Goal: Obtain resource: Obtain resource

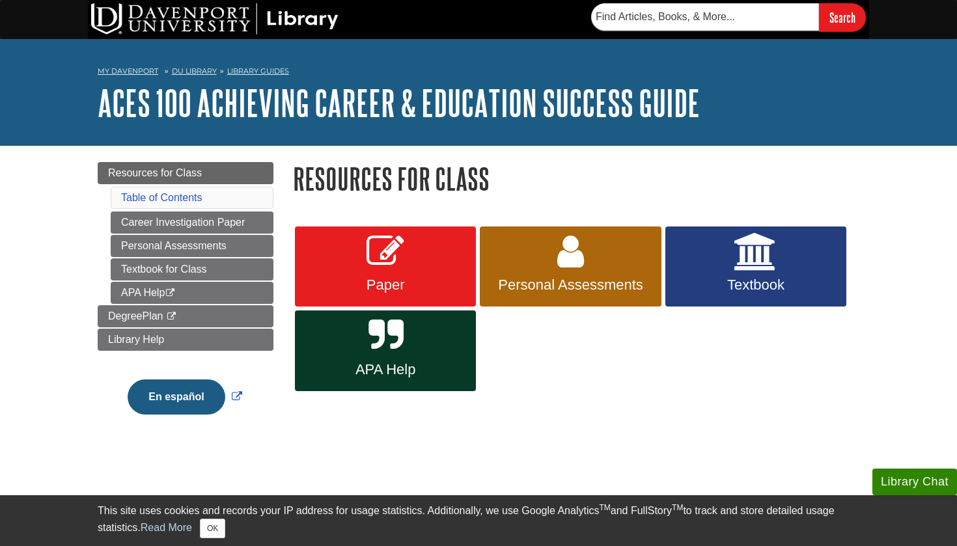
click at [200, 70] on link "DU Library" at bounding box center [194, 70] width 45 height 9
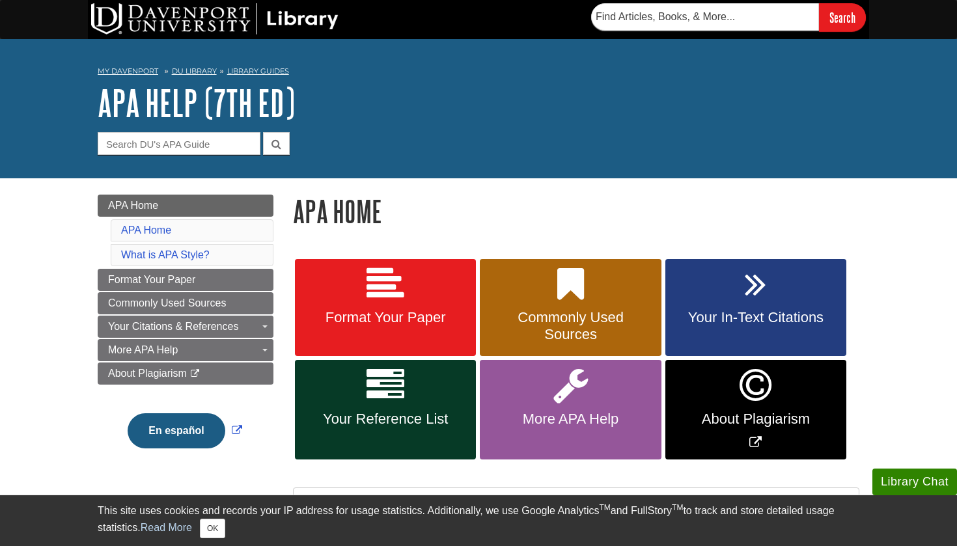
click at [369, 307] on link "Format Your Paper" at bounding box center [385, 308] width 181 height 98
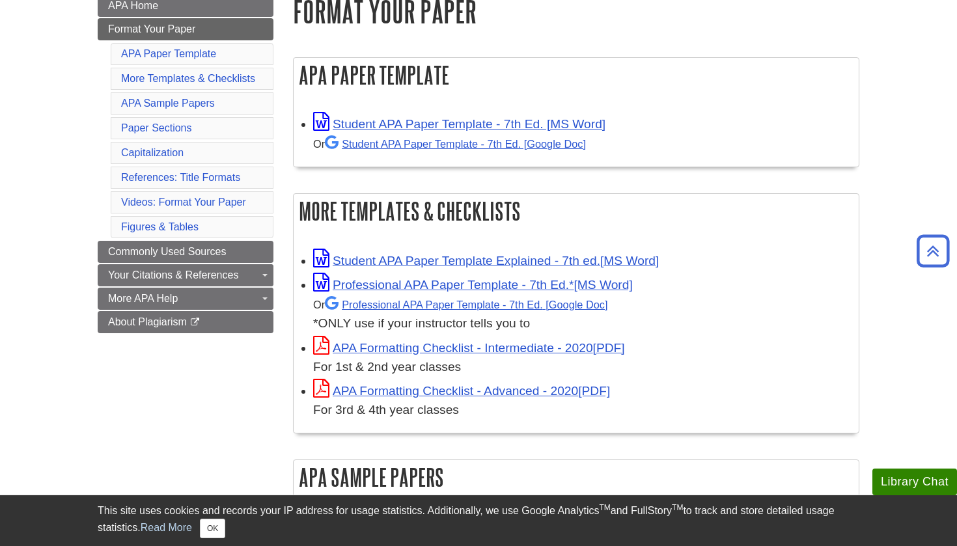
scroll to position [201, 0]
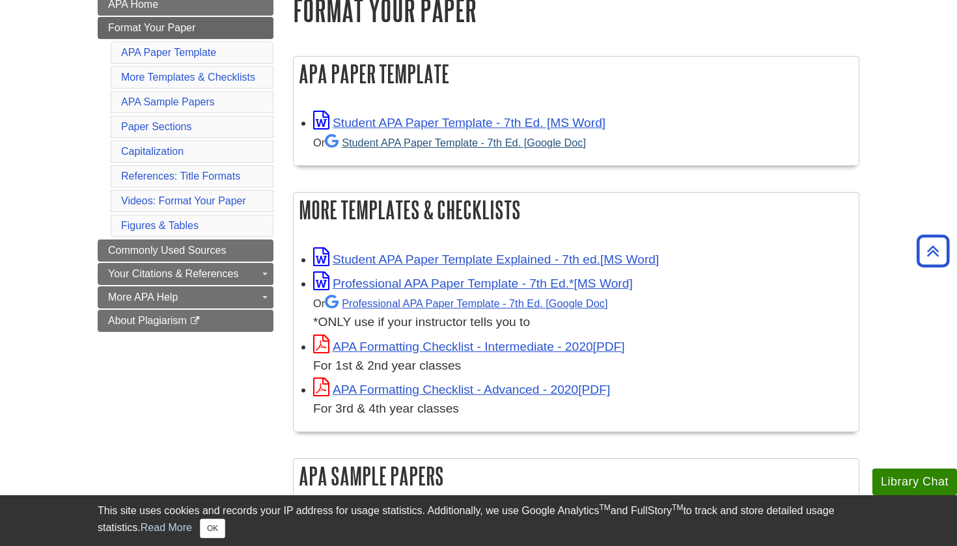
click at [382, 138] on link "Student APA Paper Template - 7th Ed. [Google Doc]" at bounding box center [455, 143] width 261 height 12
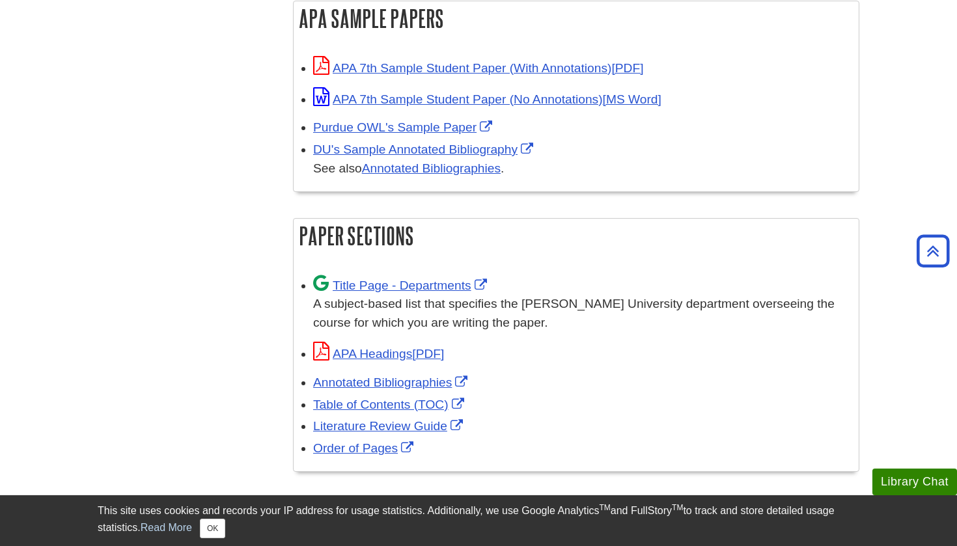
scroll to position [660, 0]
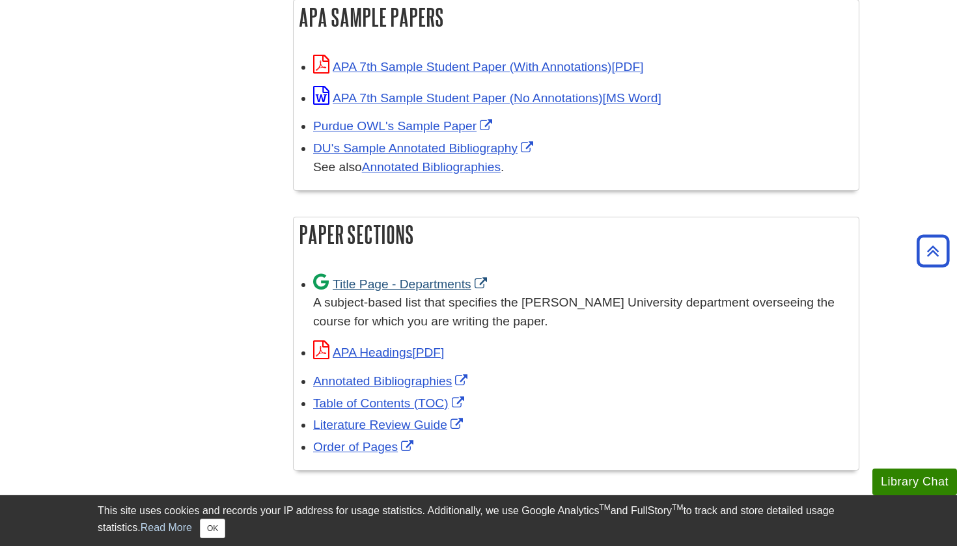
click at [386, 279] on link "Title Page - Departments" at bounding box center [401, 284] width 177 height 14
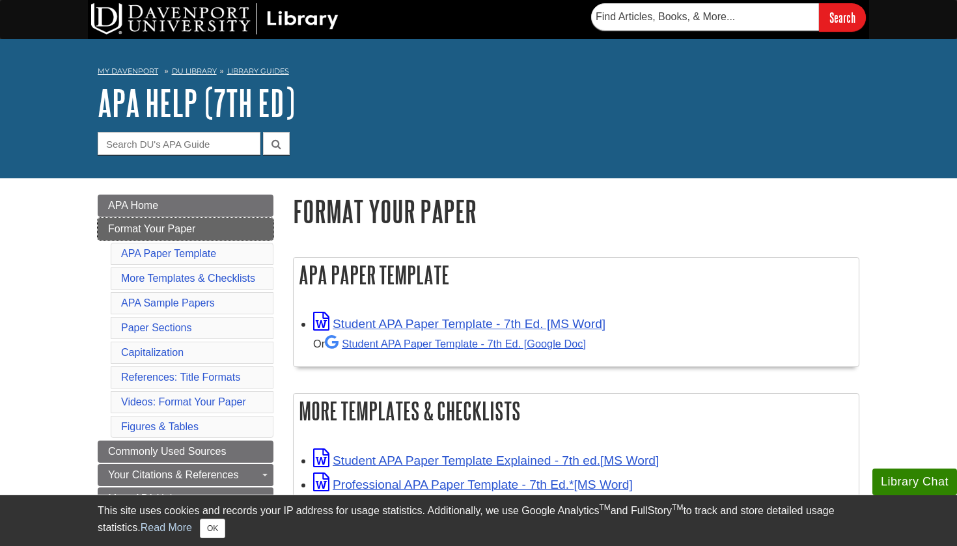
scroll to position [0, 0]
click at [201, 70] on link "DU Library" at bounding box center [194, 70] width 45 height 9
